Goal: Task Accomplishment & Management: Use online tool/utility

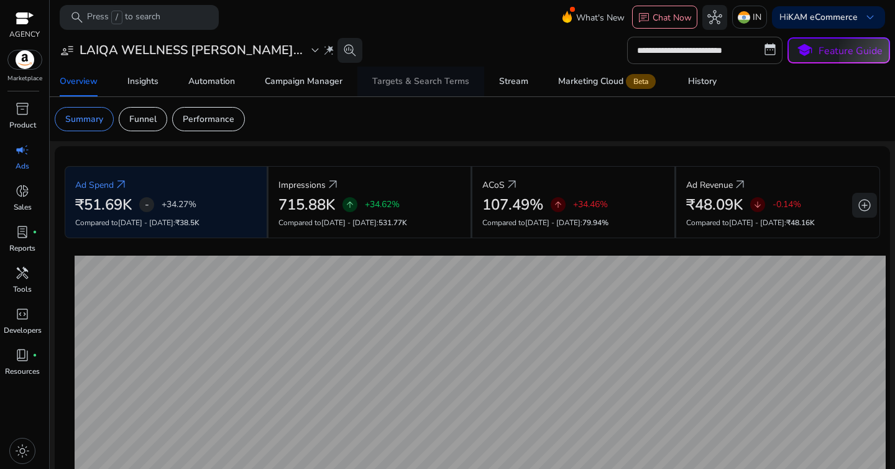
click at [429, 85] on div "Targets & Search Terms" at bounding box center [420, 81] width 97 height 9
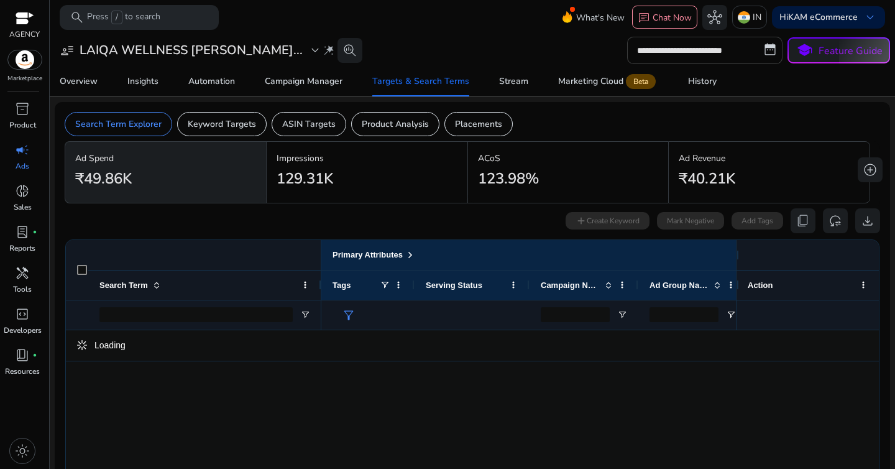
click at [702, 45] on input "**********" at bounding box center [704, 50] width 155 height 27
select select "*"
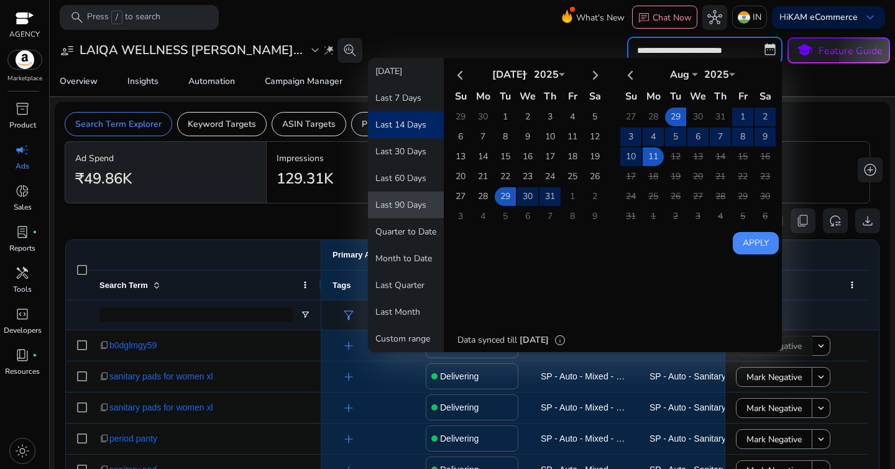
click at [404, 203] on button "Last 90 Days" at bounding box center [406, 204] width 76 height 27
type input "**********"
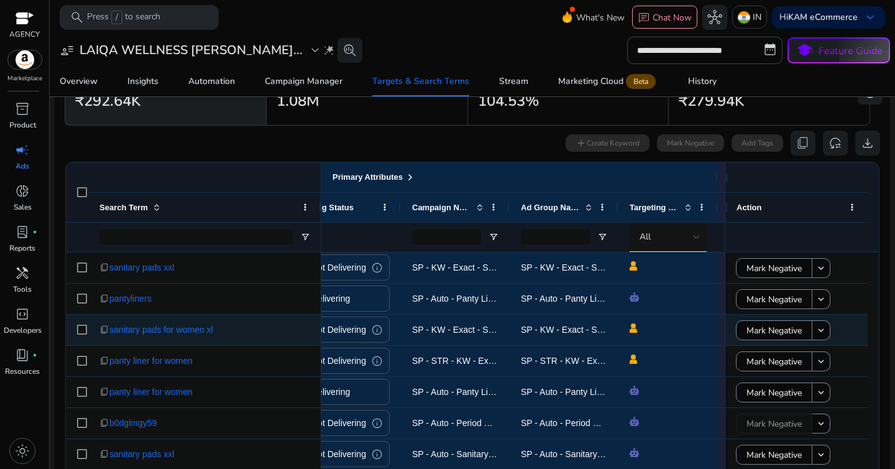
scroll to position [0, 211]
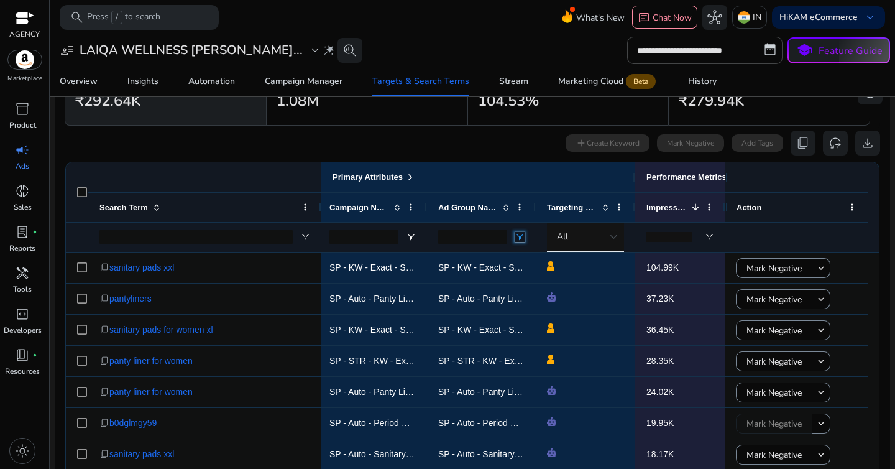
click at [519, 237] on span "Open Filter Menu" at bounding box center [520, 237] width 10 height 10
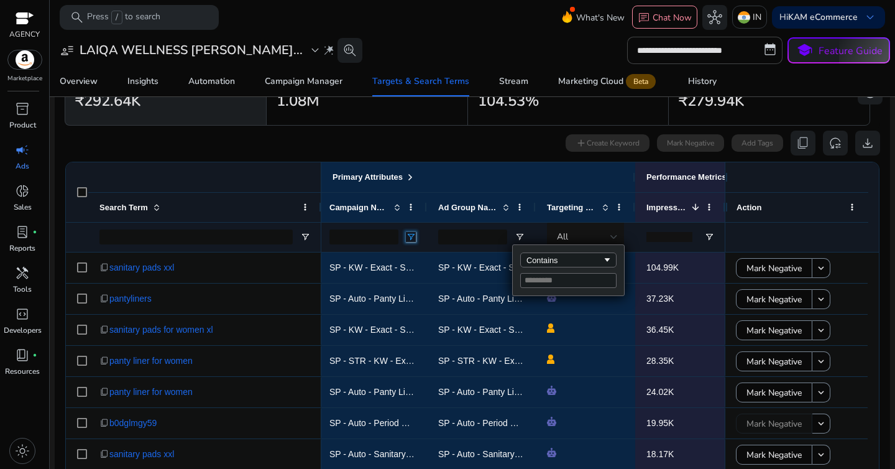
click at [415, 239] on span "Open Filter Menu" at bounding box center [411, 237] width 10 height 10
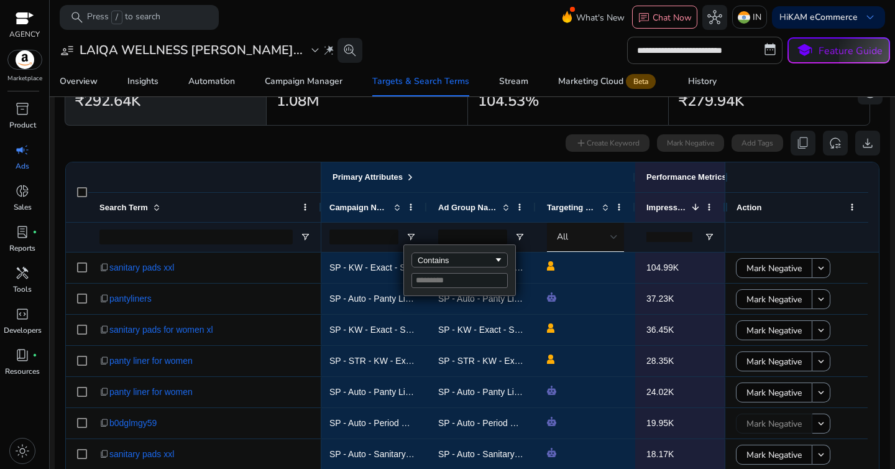
click at [438, 268] on div "Contains" at bounding box center [459, 270] width 111 height 50
click at [446, 264] on div "Contains" at bounding box center [456, 259] width 76 height 9
click at [441, 280] on input "Filter Value" at bounding box center [459, 280] width 96 height 15
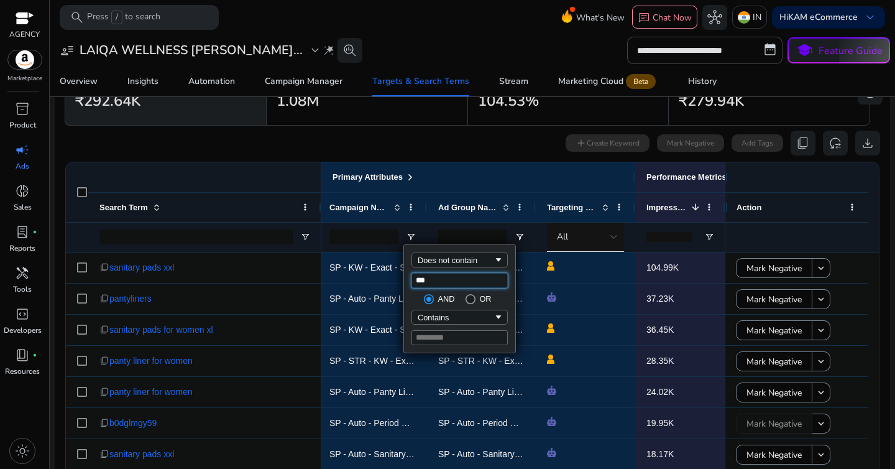
scroll to position [0, 0]
type input "*****"
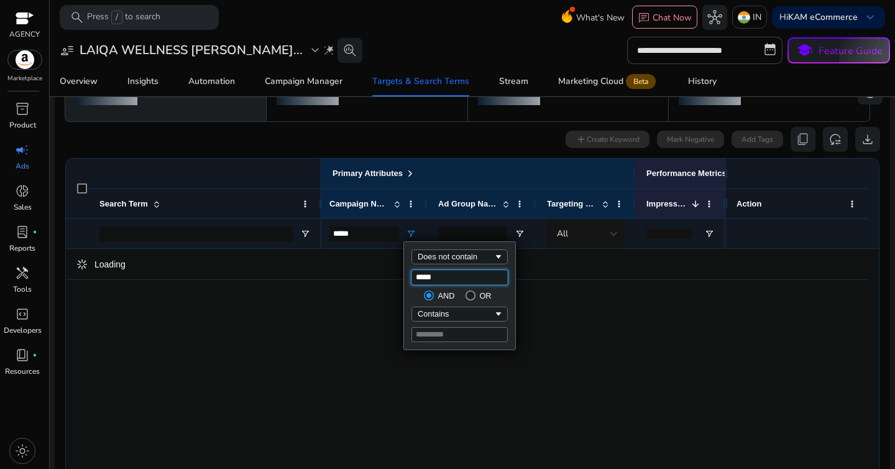
type input "*****"
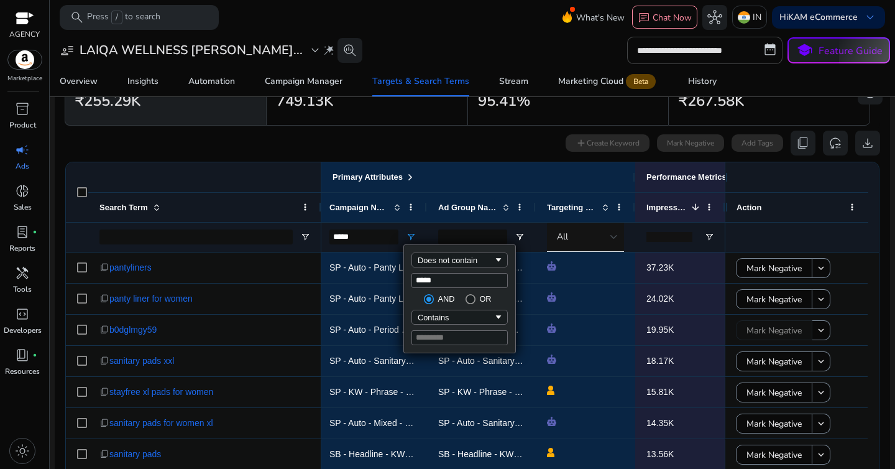
click at [493, 148] on div "0 search terms selected add Create Keyword Mark Negative Add Tags content_copy …" at bounding box center [472, 142] width 815 height 25
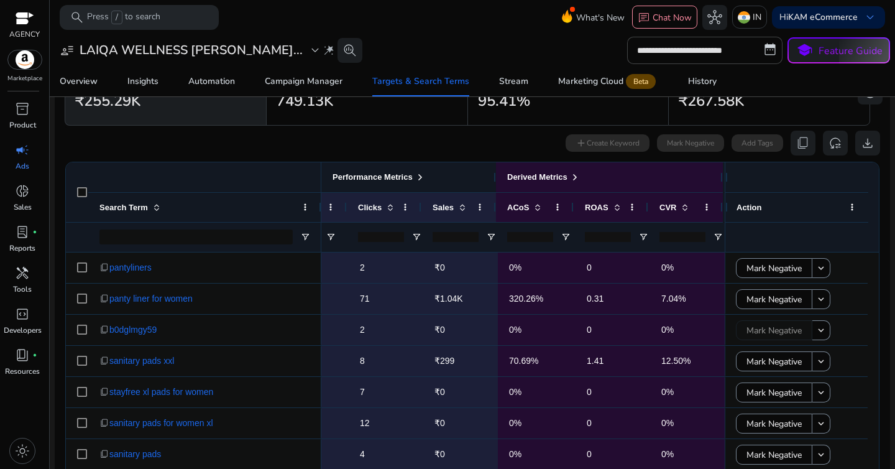
click at [425, 180] on span at bounding box center [420, 177] width 10 height 10
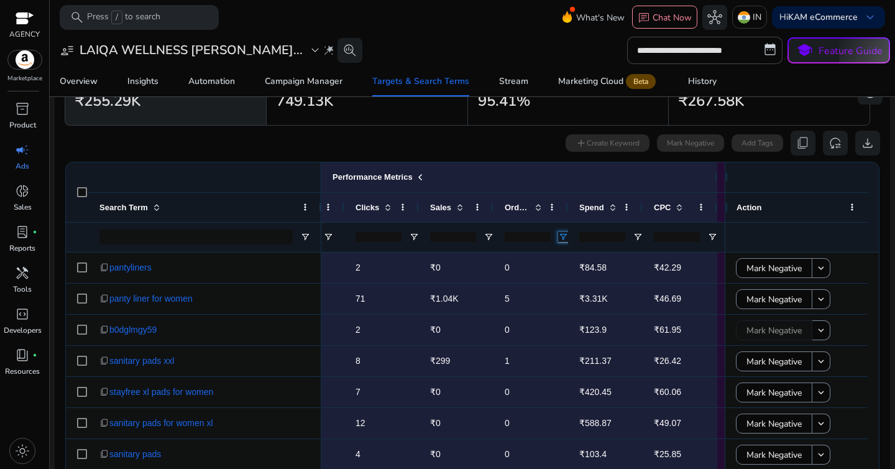
click at [562, 240] on span "Open Filter Menu" at bounding box center [563, 237] width 10 height 10
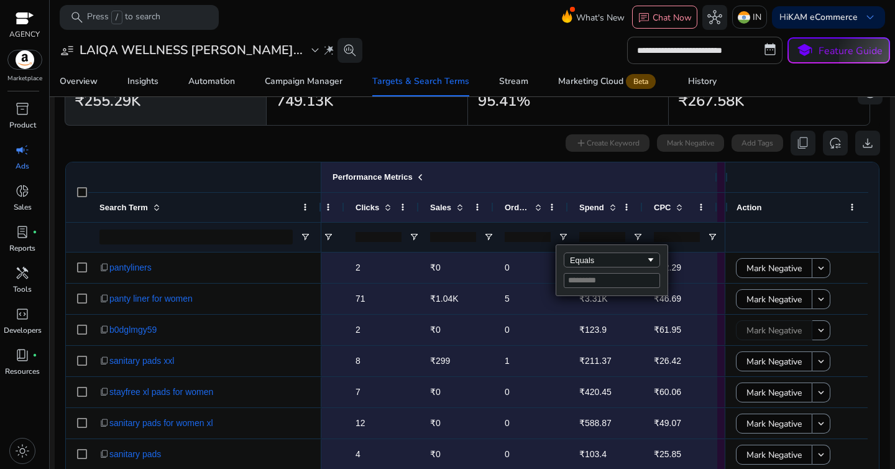
type input "*"
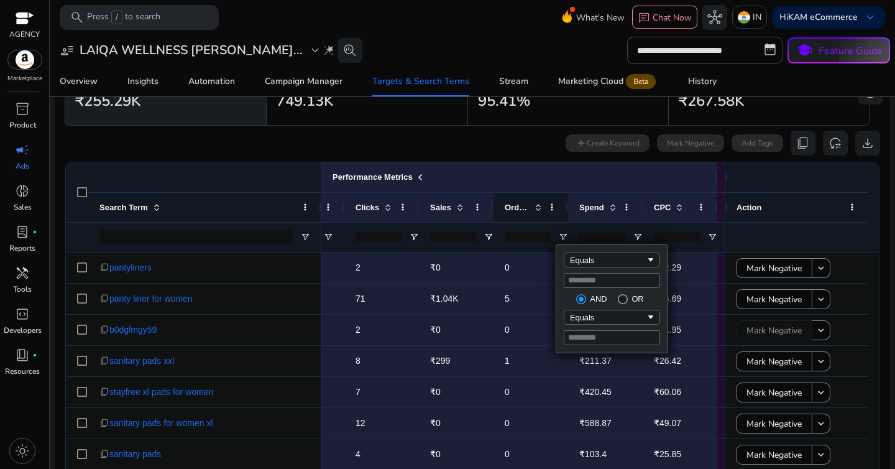
type input "*"
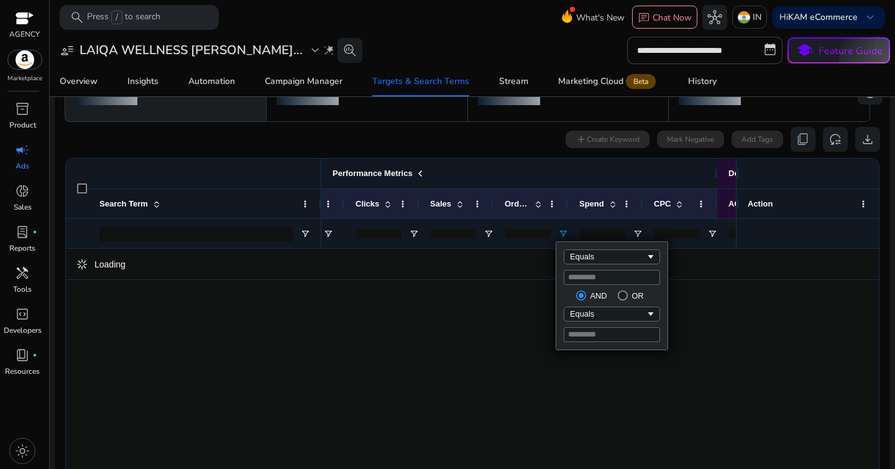
click at [516, 168] on div "Performance Metrics" at bounding box center [485, 173] width 441 height 16
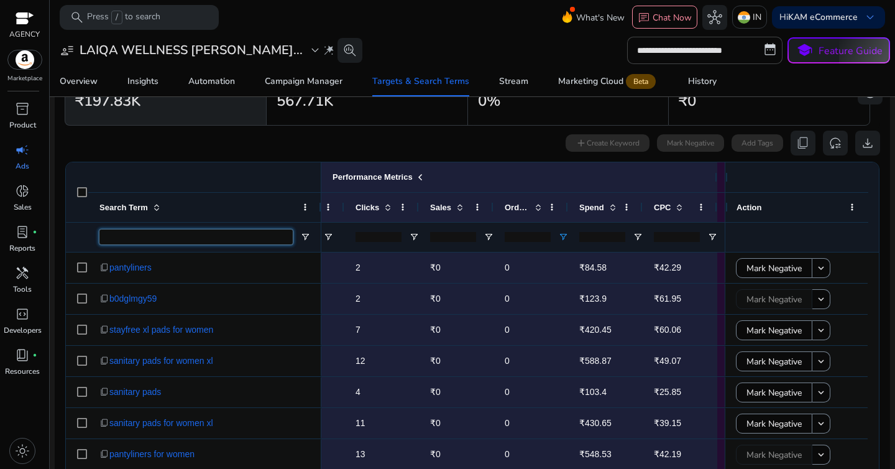
click at [190, 237] on input "Search Term Filter Input" at bounding box center [195, 236] width 193 height 15
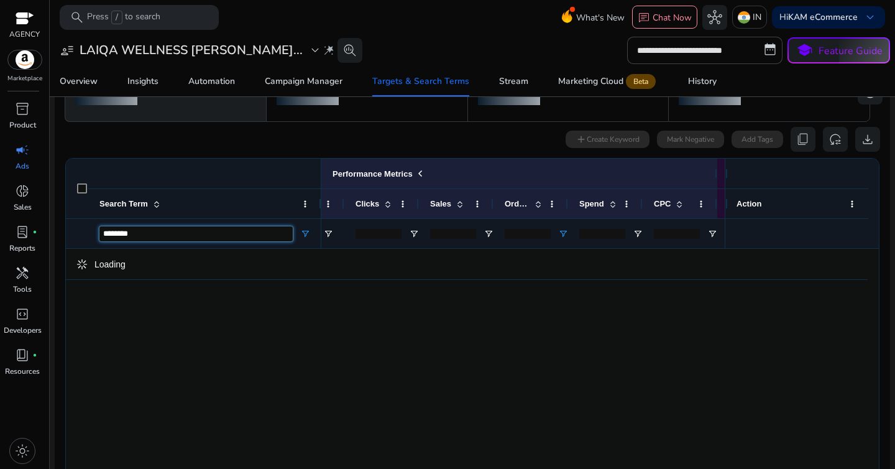
type input "********"
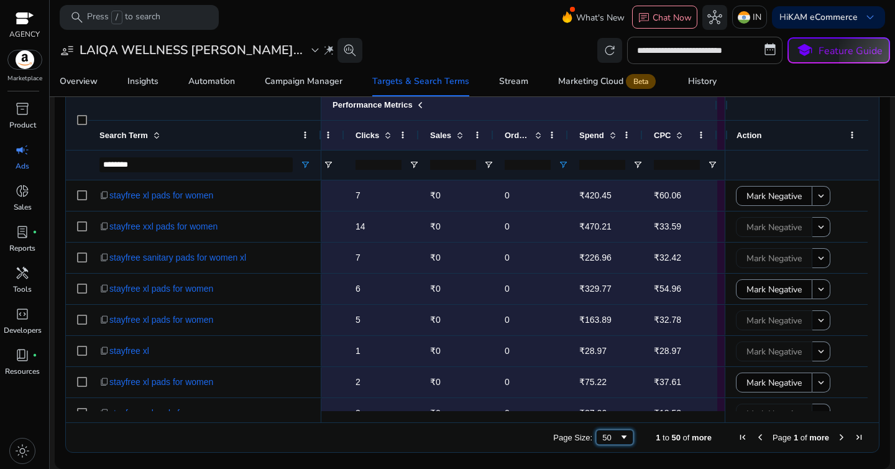
click at [620, 440] on div "50" at bounding box center [614, 436] width 37 height 15
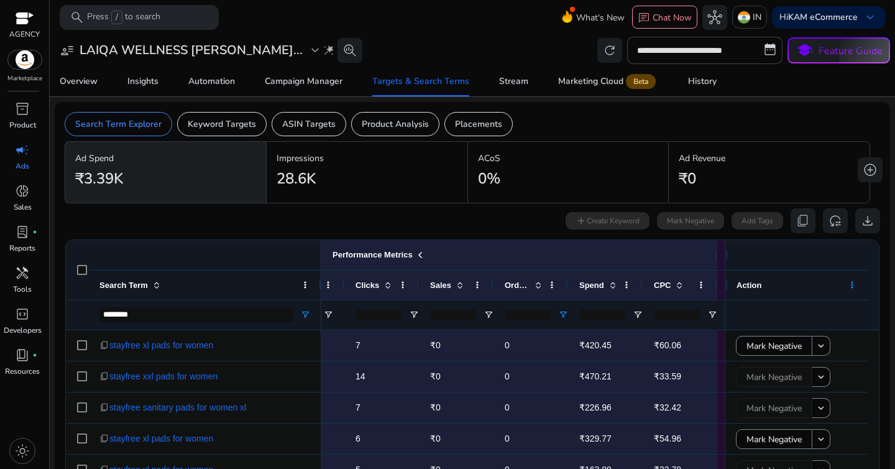
click at [847, 288] on span at bounding box center [852, 285] width 10 height 10
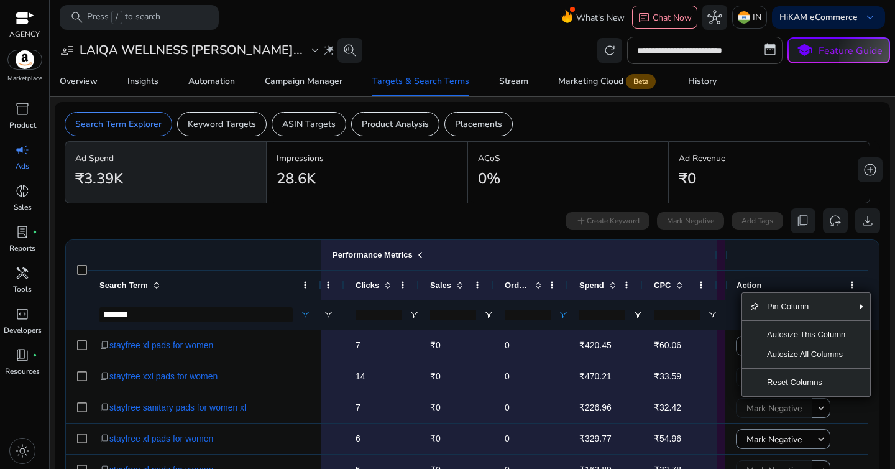
click at [481, 239] on div "Drag here to set row groups Drag here to set column labels Primary Attributes S…" at bounding box center [472, 420] width 814 height 363
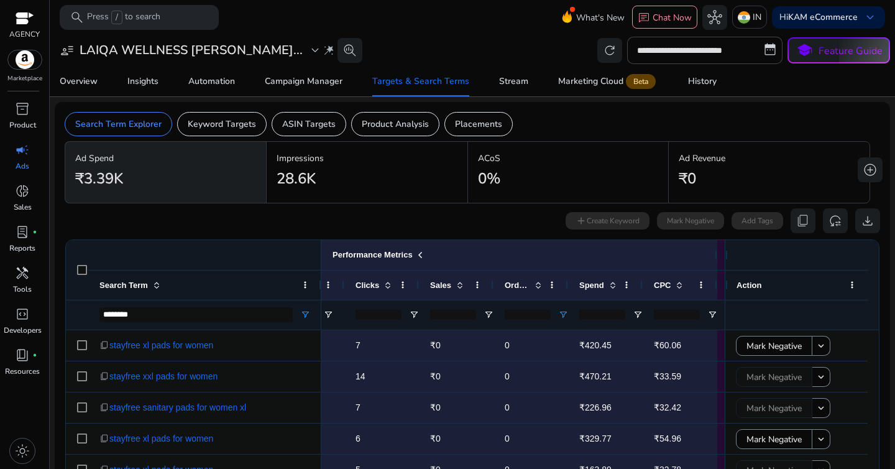
click at [428, 224] on div "0 search terms selected add Create Keyword Mark Negative Add Tags content_copy …" at bounding box center [472, 220] width 815 height 25
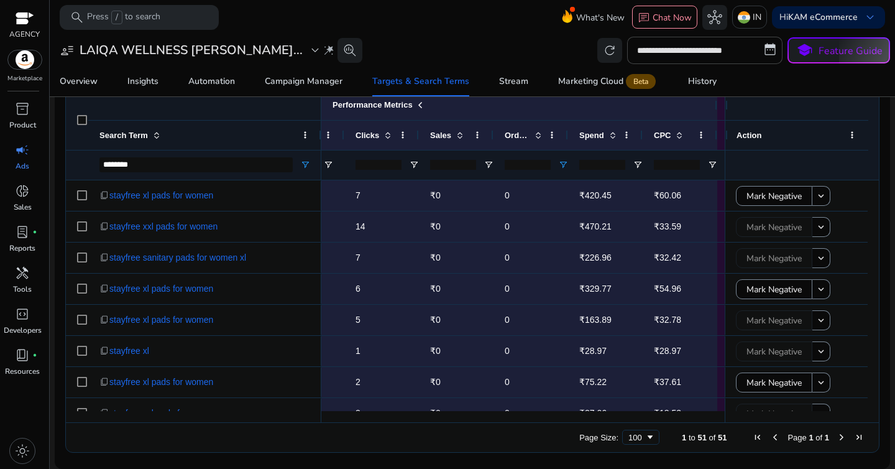
click at [81, 126] on div at bounding box center [77, 120] width 22 height 60
